Goal: Information Seeking & Learning: Learn about a topic

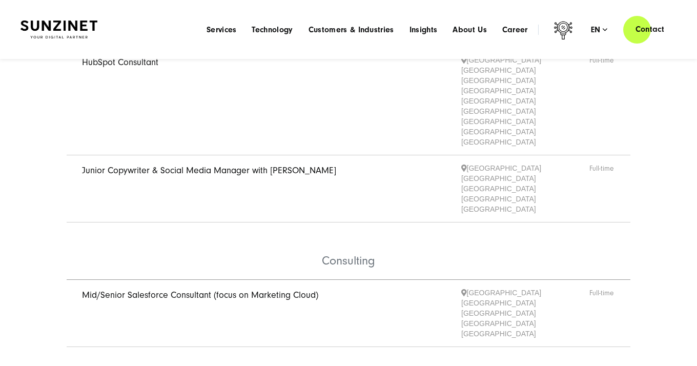
scroll to position [140, 0]
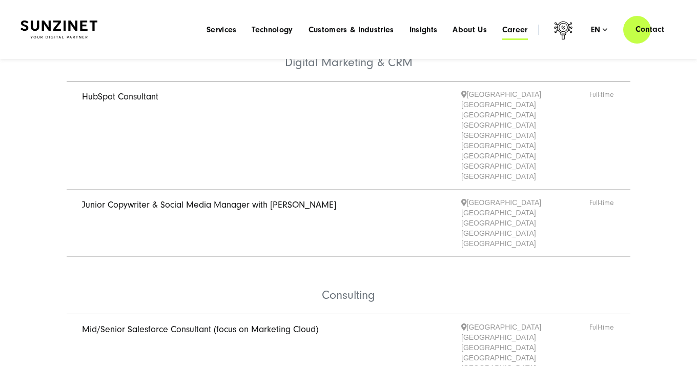
click at [512, 32] on span "Career" at bounding box center [515, 30] width 26 height 10
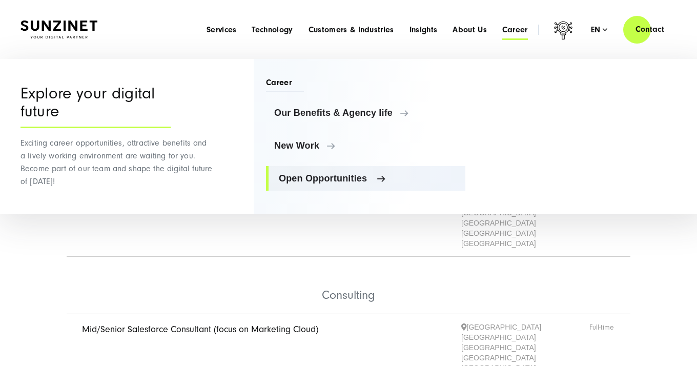
click at [301, 179] on span "Open Opportunities" at bounding box center [368, 178] width 178 height 10
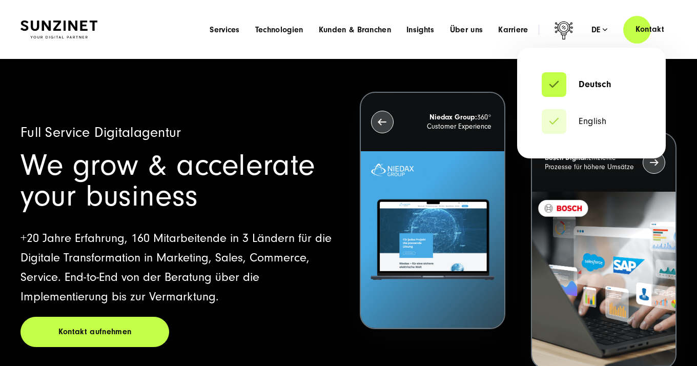
click at [602, 30] on div "de" at bounding box center [600, 30] width 16 height 10
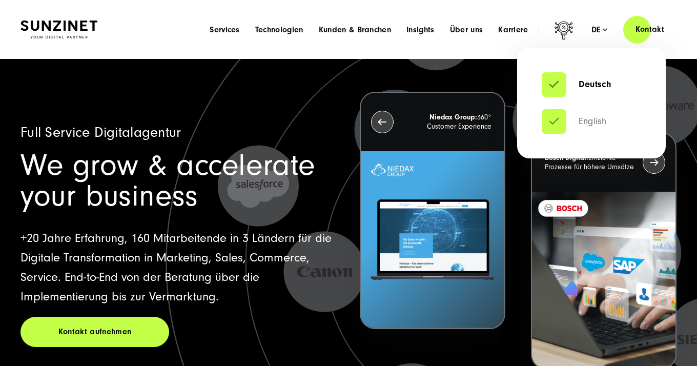
click at [593, 118] on link "English" at bounding box center [574, 121] width 65 height 10
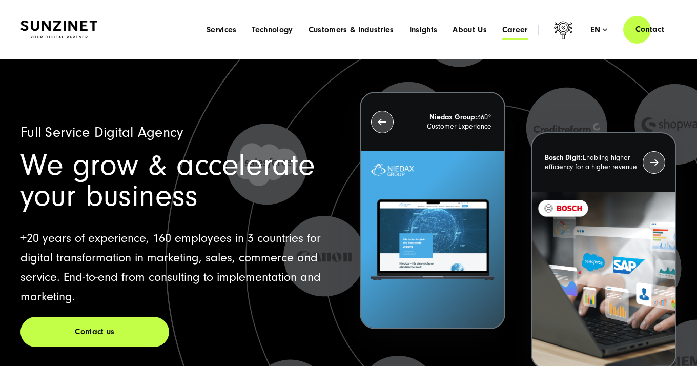
click at [518, 32] on span "Career" at bounding box center [515, 30] width 26 height 10
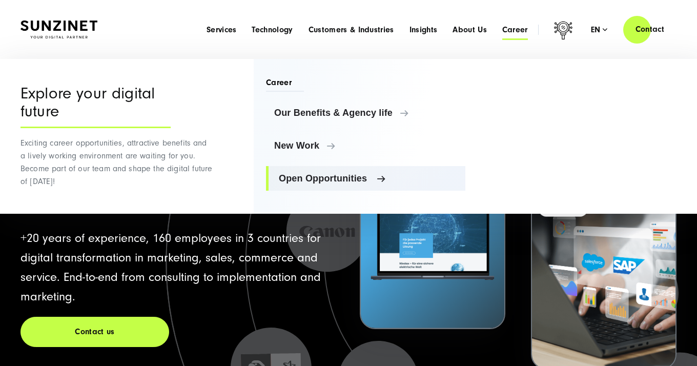
click at [317, 180] on span "Open Opportunities" at bounding box center [368, 178] width 178 height 10
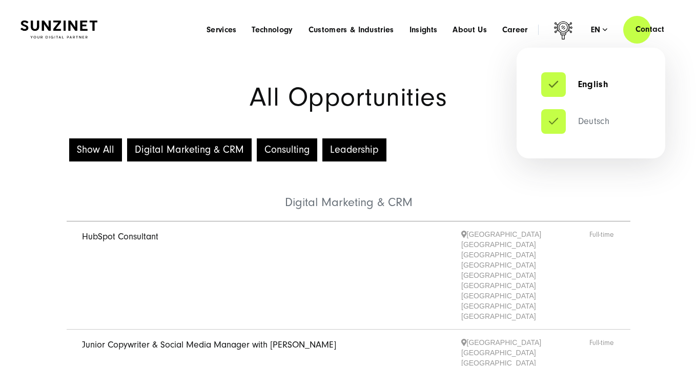
click at [596, 123] on link "Deutsch" at bounding box center [575, 121] width 68 height 10
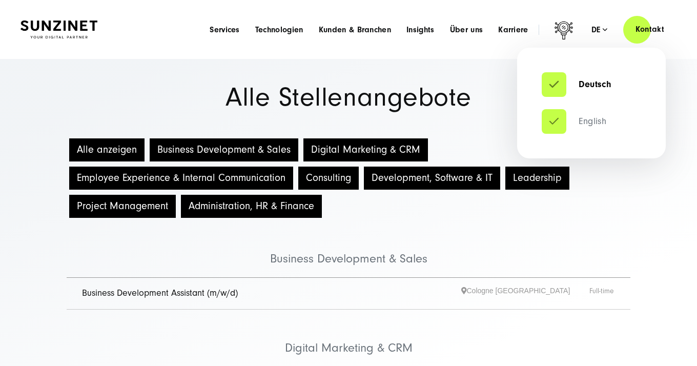
click at [587, 116] on link "English" at bounding box center [574, 121] width 65 height 10
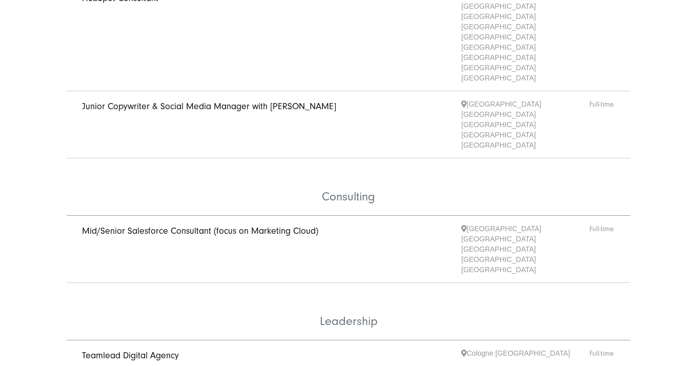
scroll to position [241, 0]
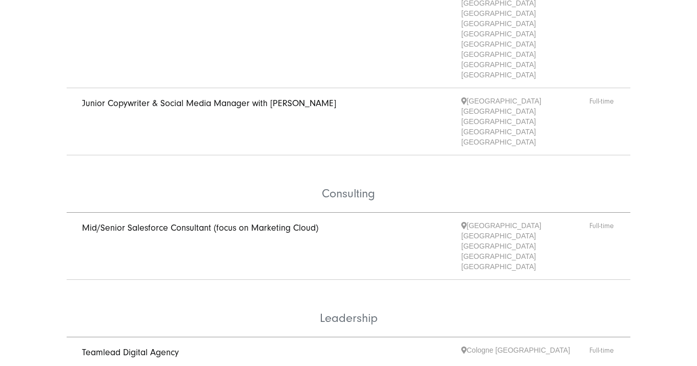
click at [177, 347] on link "Teamlead Digital Agency" at bounding box center [130, 352] width 97 height 11
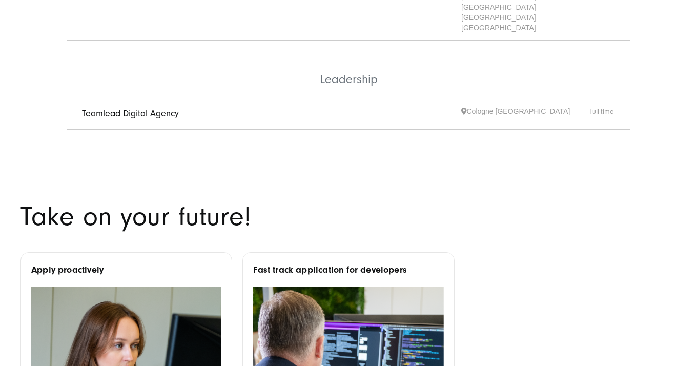
scroll to position [613, 0]
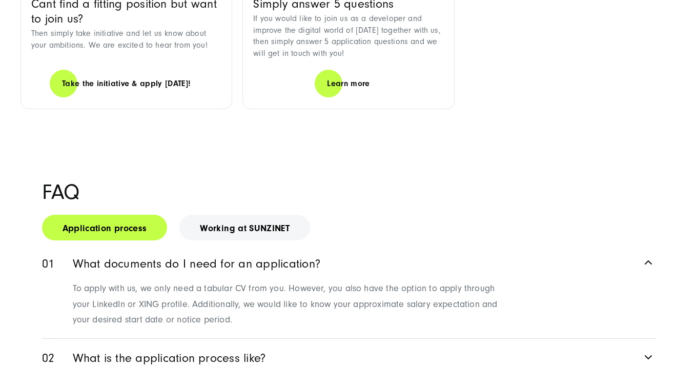
scroll to position [967, 0]
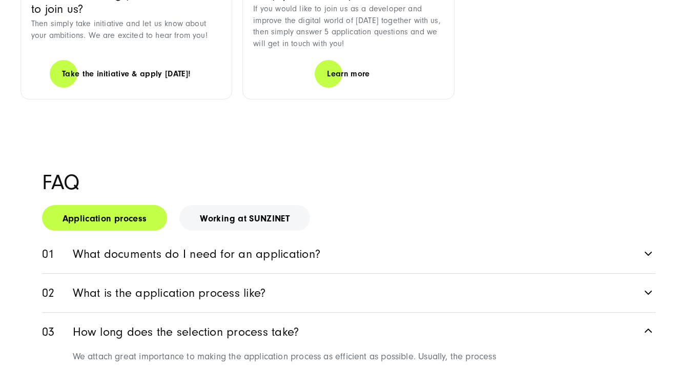
scroll to position [978, 0]
click at [285, 273] on link "What is the application process like?" at bounding box center [349, 292] width 614 height 38
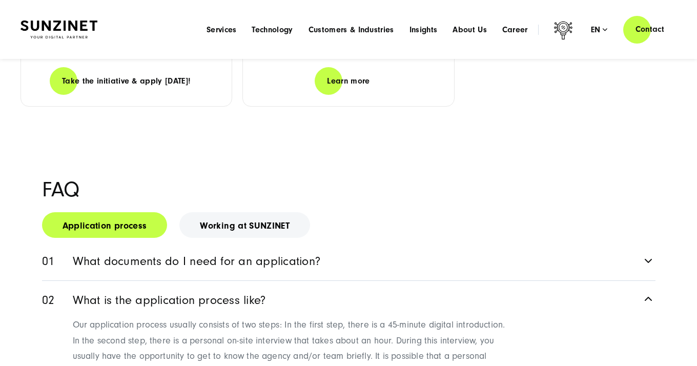
scroll to position [969, 0]
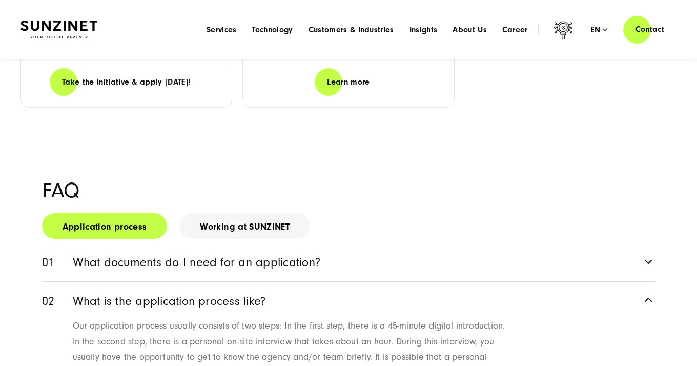
click at [301, 243] on link "What documents do I need for an application?" at bounding box center [349, 262] width 614 height 38
